Goal: Task Accomplishment & Management: Manage account settings

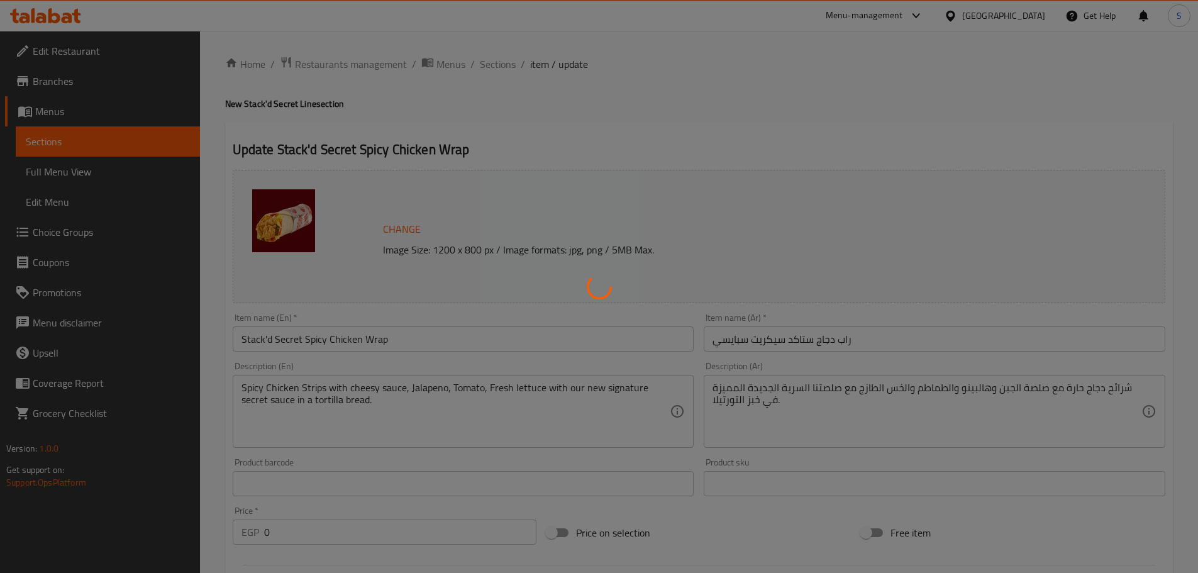
type input "إضافات"
type input "0"
type input "خيارات البطاطس المقلية:"
type input "1"
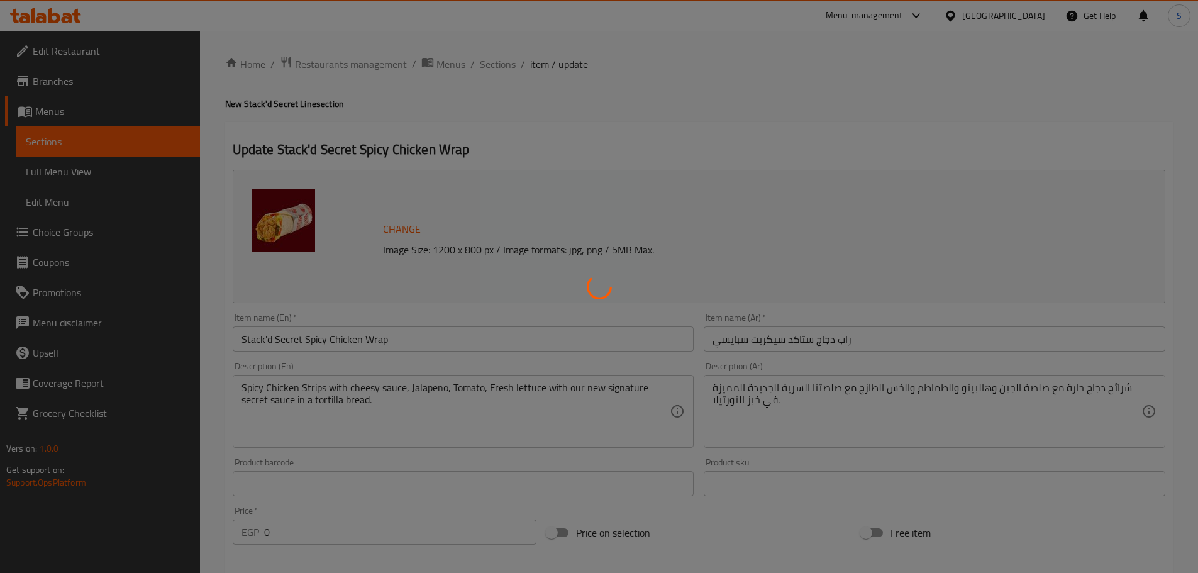
type input "1"
type input "مشروب الكومبو وسط:"
type input "1"
type input "إضافات"
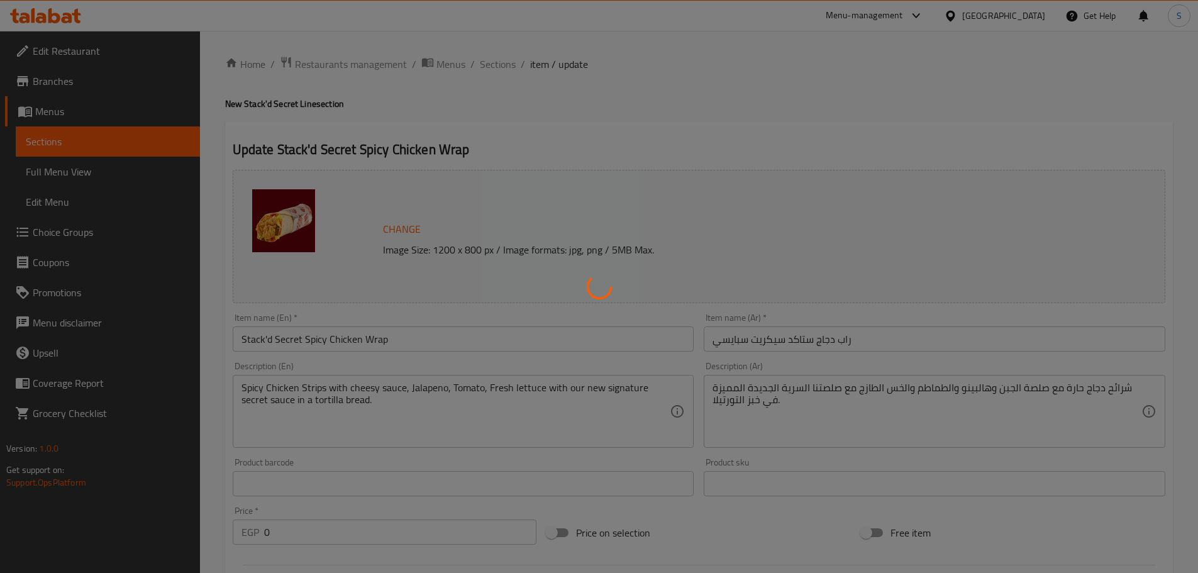
type input "0"
type input "خيارات البطاطس المقلية::"
type input "1"
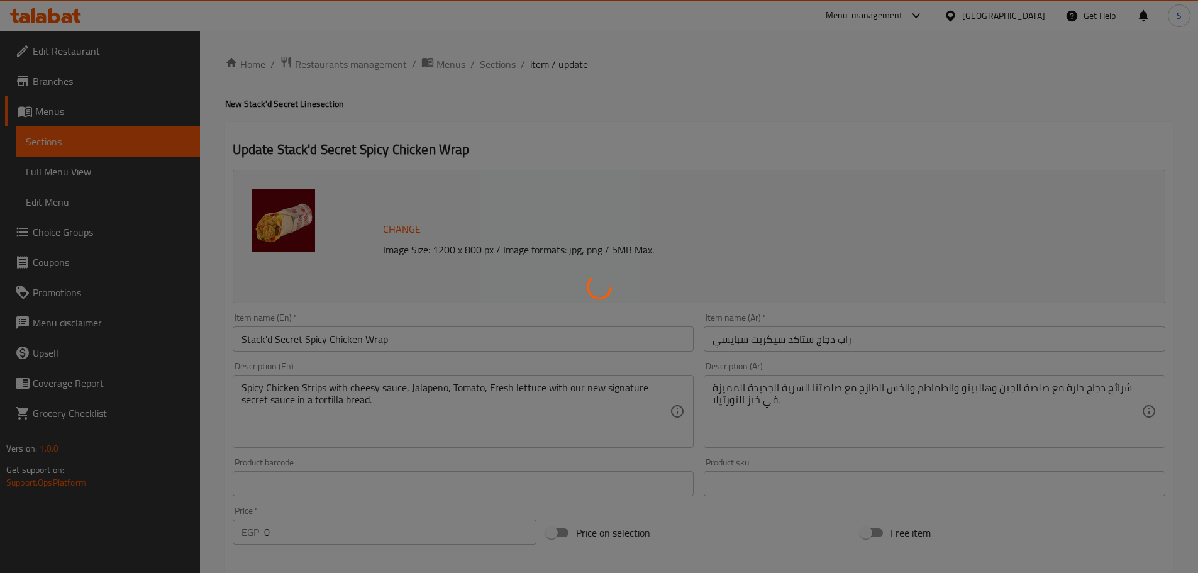
type input "خيارات المشروب:"
type input "1"
type input "إضافات"
type input "0"
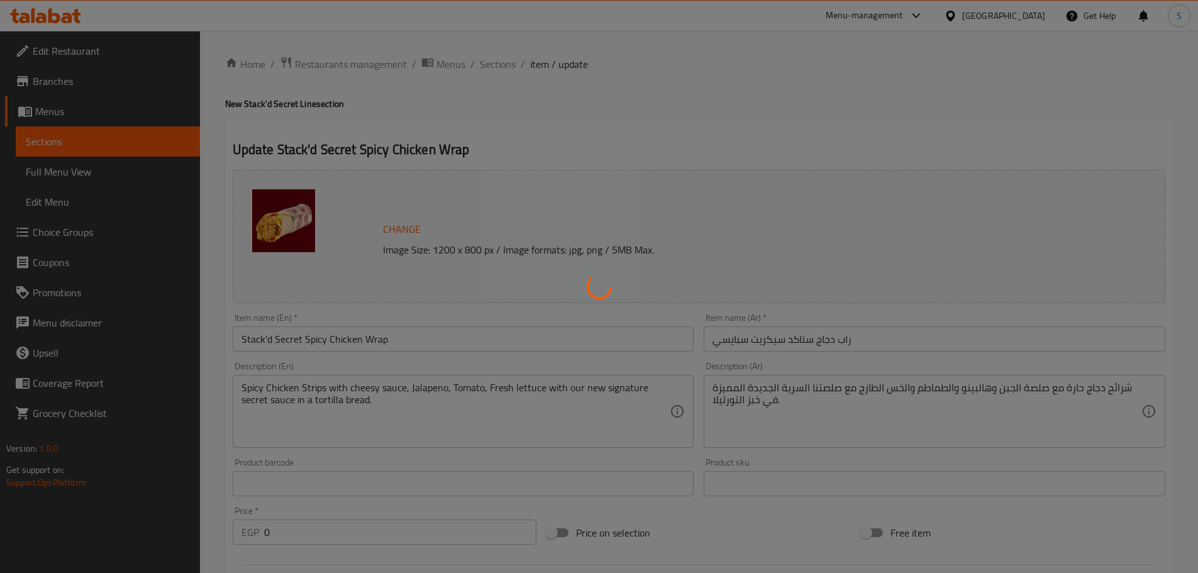
type input "0"
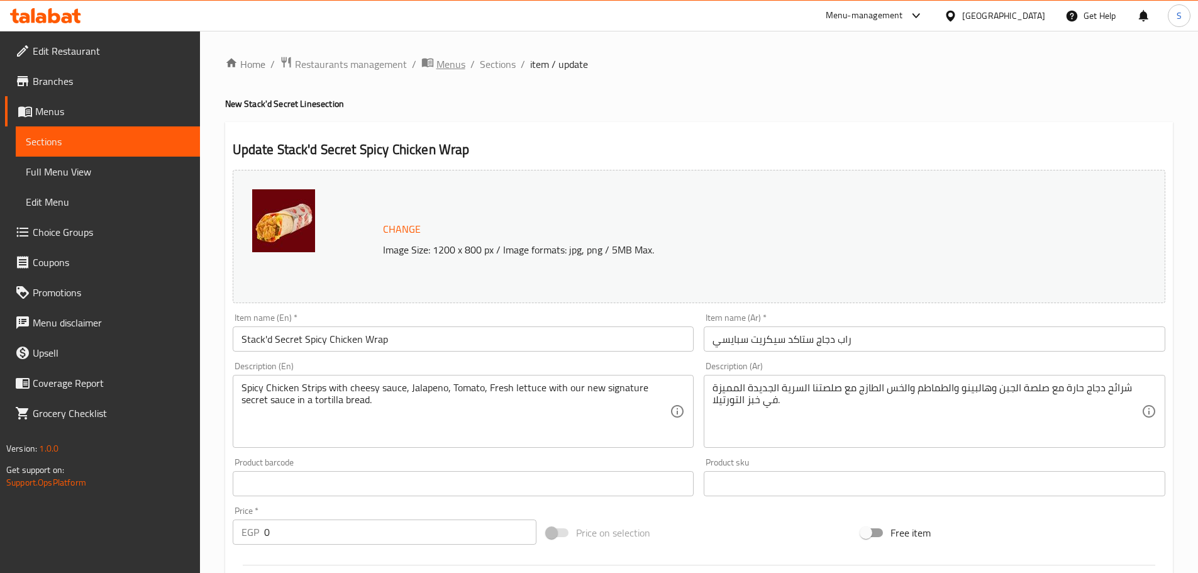
click at [451, 60] on span "Menus" at bounding box center [450, 64] width 29 height 15
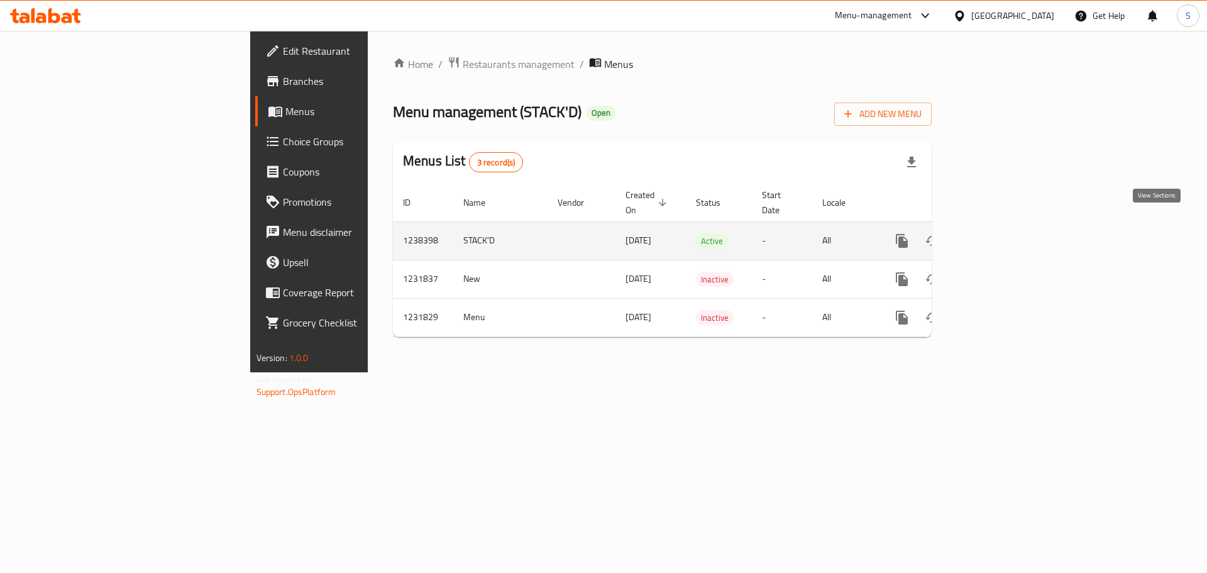
click at [1001, 233] on icon "enhanced table" at bounding box center [992, 240] width 15 height 15
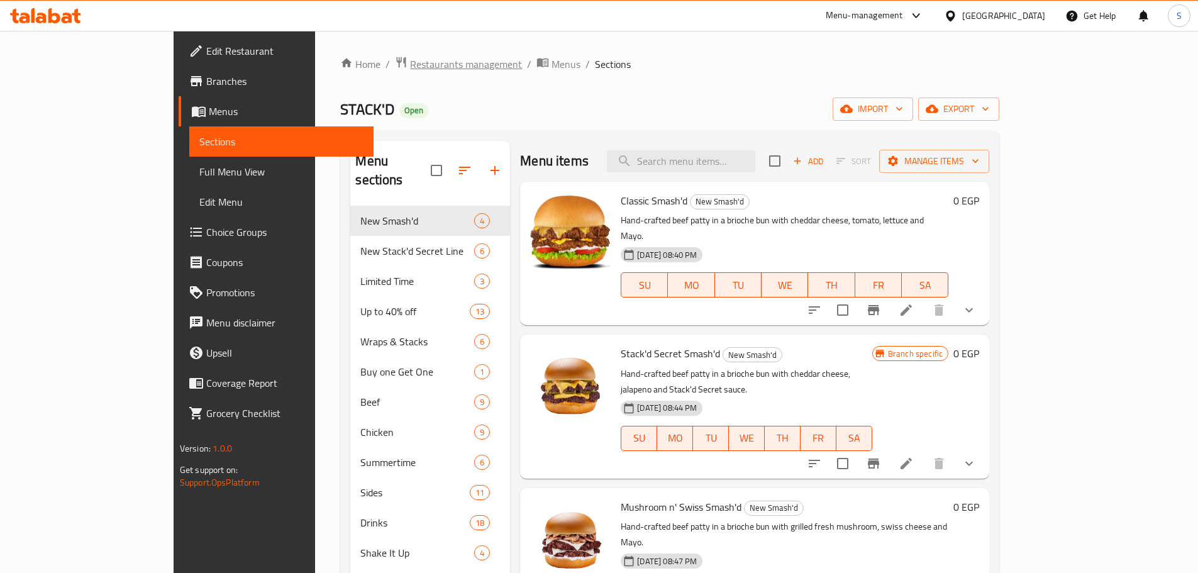
click at [410, 67] on span "Restaurants management" at bounding box center [466, 64] width 112 height 15
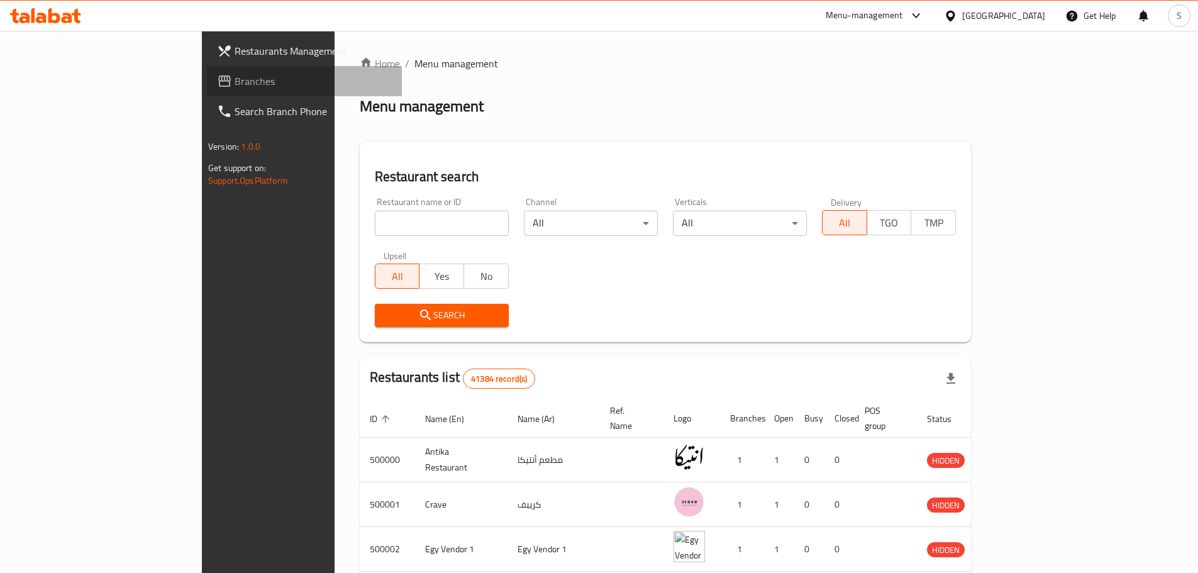
click at [235, 82] on span "Branches" at bounding box center [313, 81] width 157 height 15
